Goal: Transaction & Acquisition: Book appointment/travel/reservation

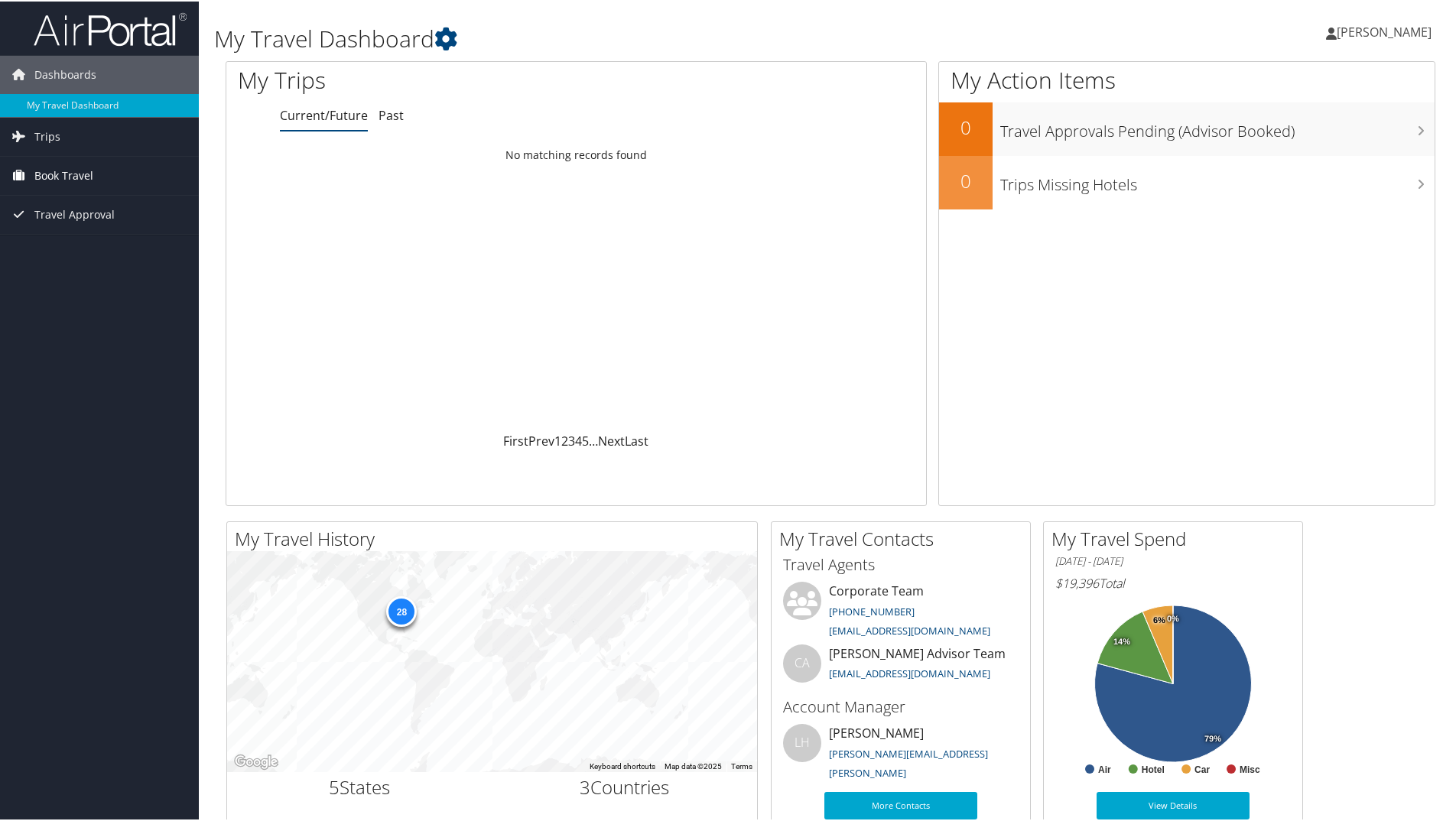
click at [98, 178] on link "Book Travel" at bounding box center [99, 174] width 198 height 38
click at [103, 250] on link "Book/Manage Online Trips" at bounding box center [99, 251] width 198 height 23
click at [1365, 31] on span "[PERSON_NAME]" at bounding box center [1384, 31] width 95 height 17
click at [1289, 244] on link "Sign Out" at bounding box center [1343, 249] width 170 height 26
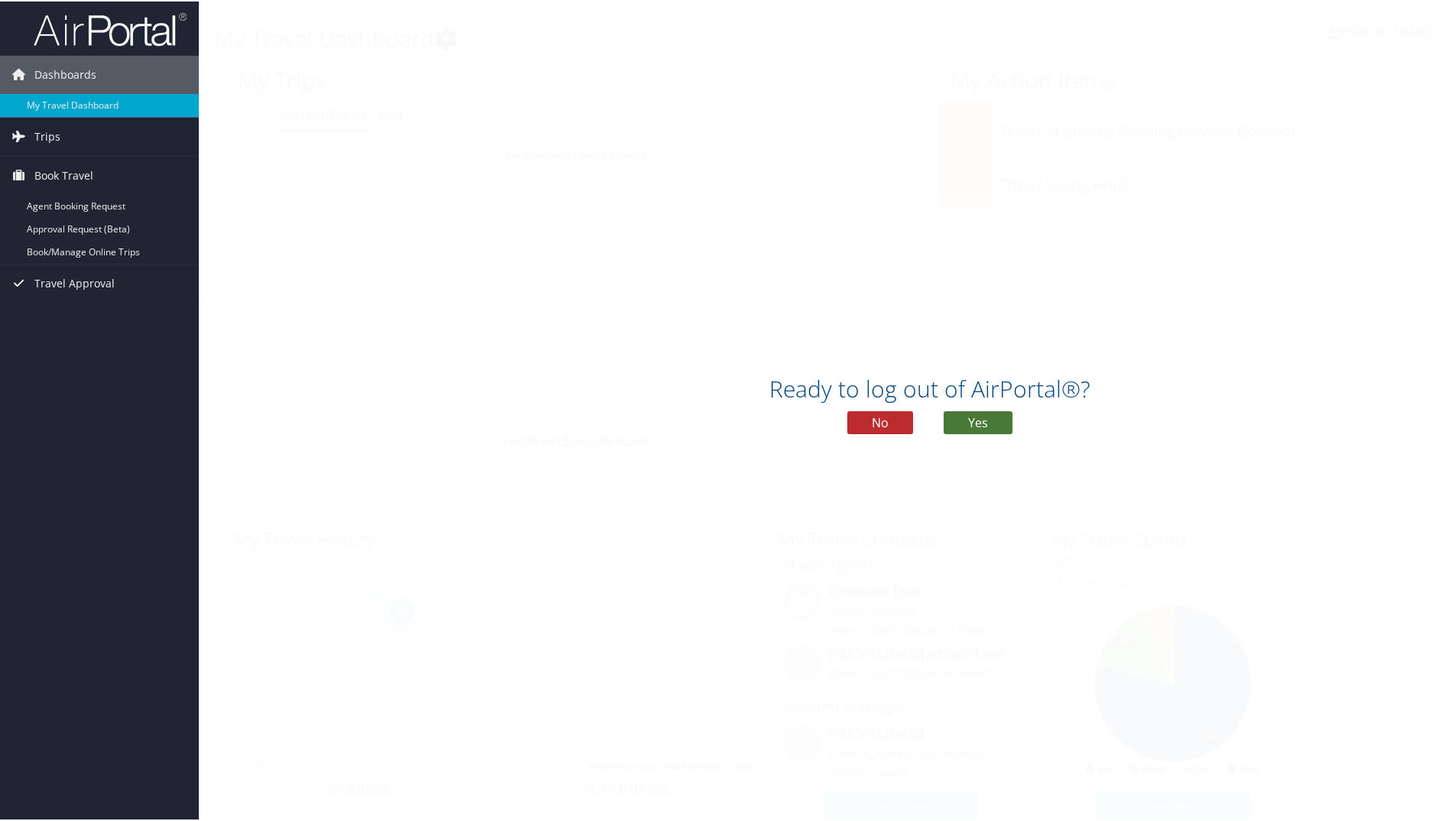
click at [977, 417] on button "Yes" at bounding box center [977, 422] width 69 height 23
